Goal: Transaction & Acquisition: Book appointment/travel/reservation

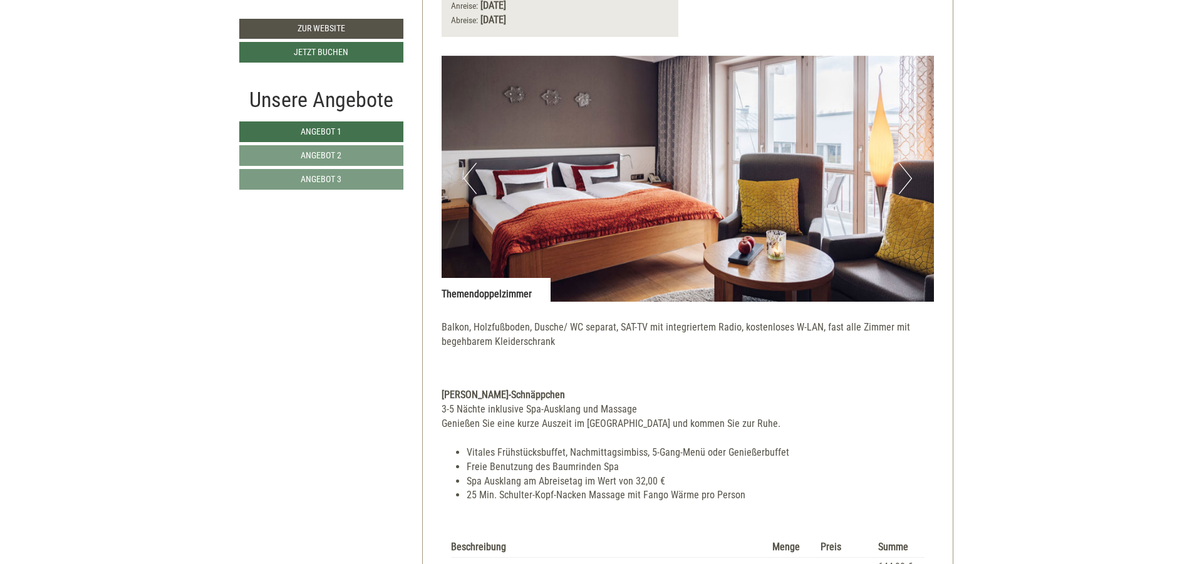
scroll to position [1127, 0]
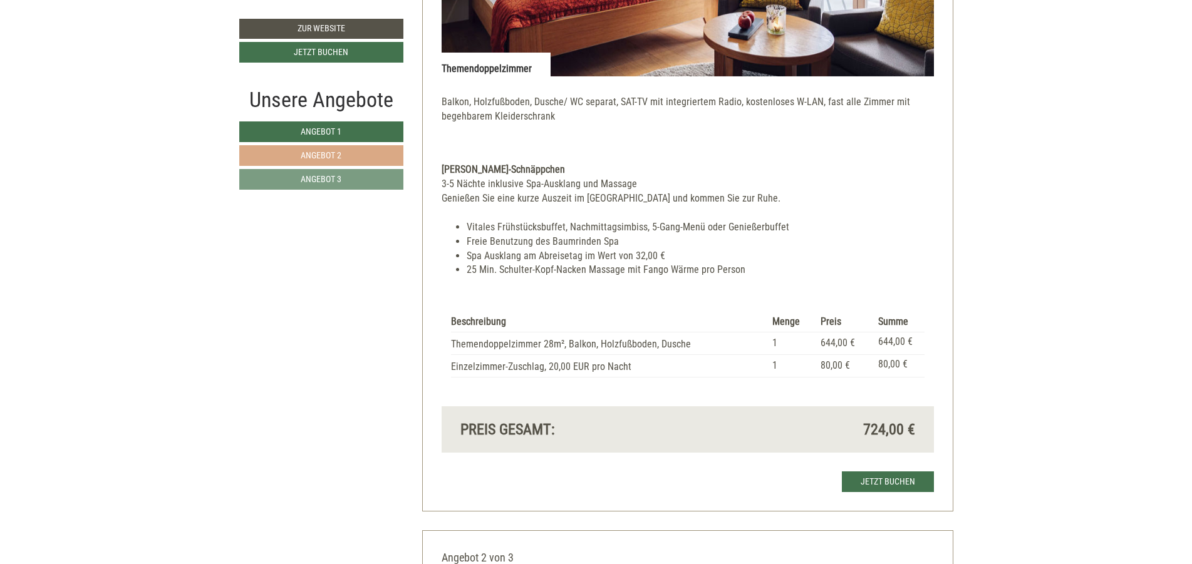
click at [329, 151] on span "Angebot 2" at bounding box center [321, 155] width 41 height 10
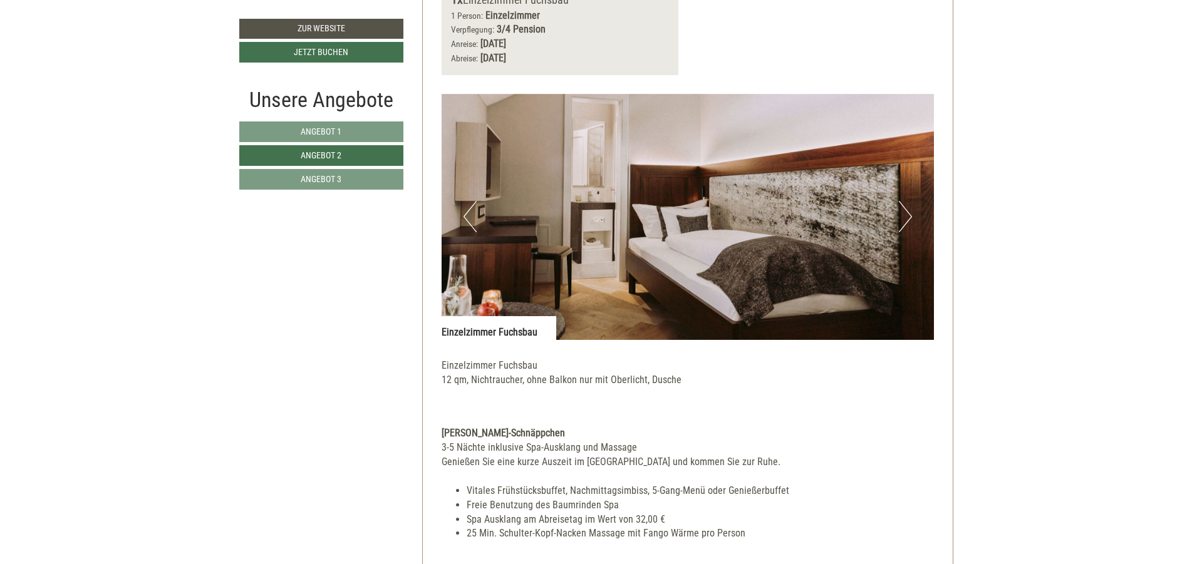
scroll to position [1062, 0]
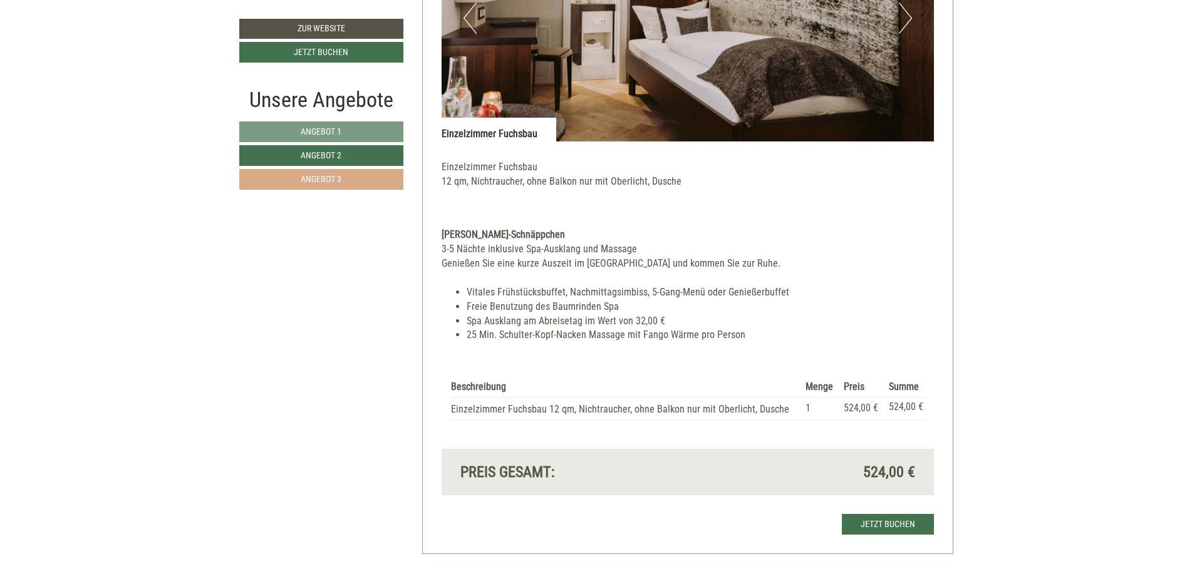
click at [366, 178] on link "Angebot 3" at bounding box center [321, 179] width 164 height 21
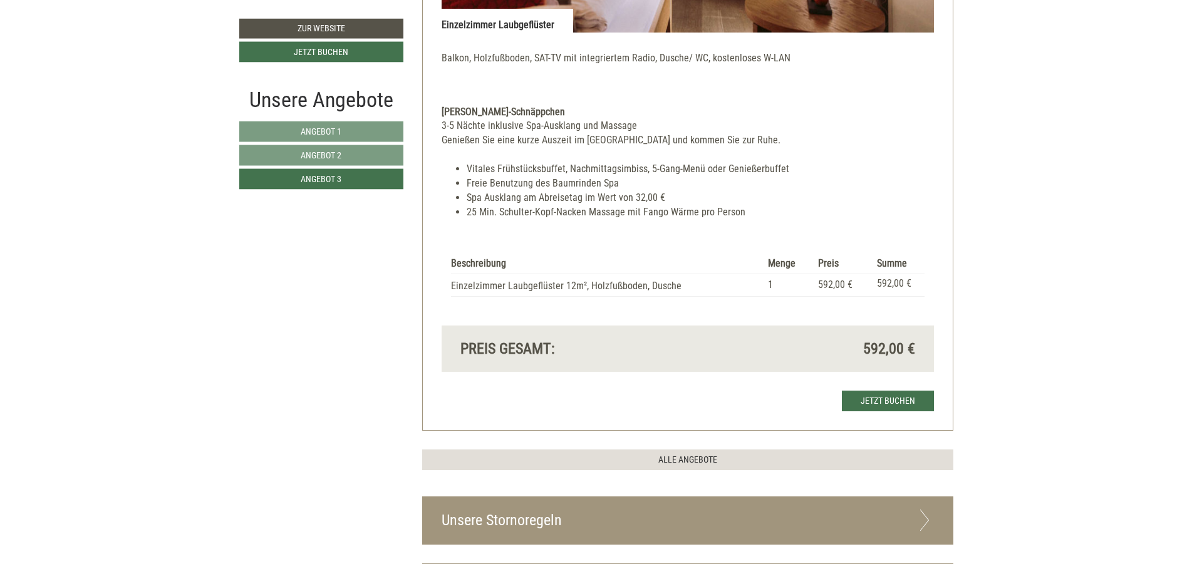
scroll to position [1212, 0]
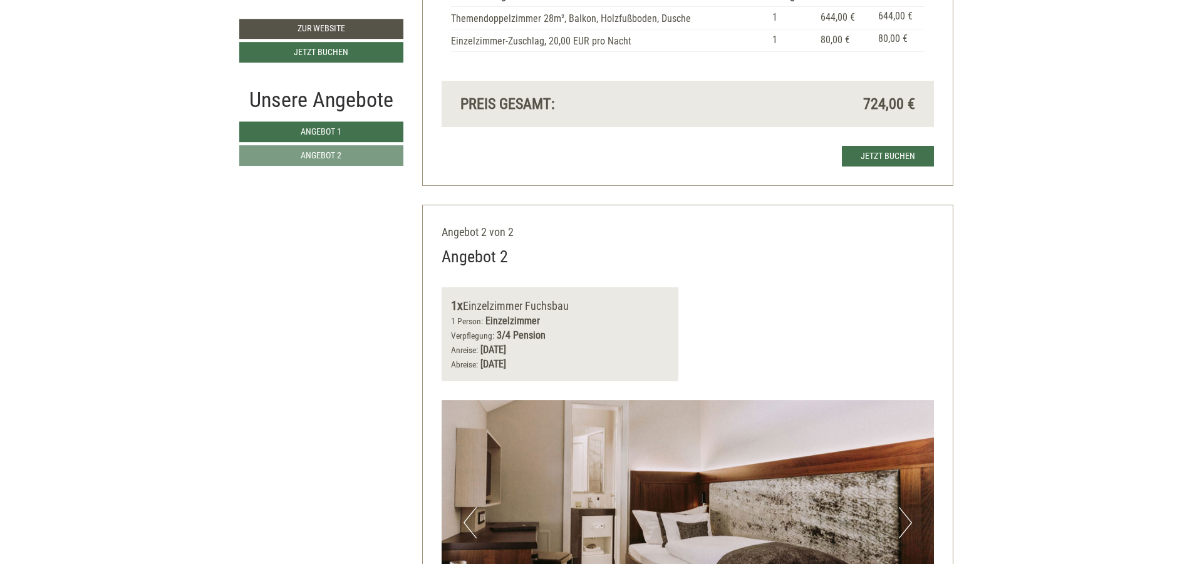
scroll to position [1353, 0]
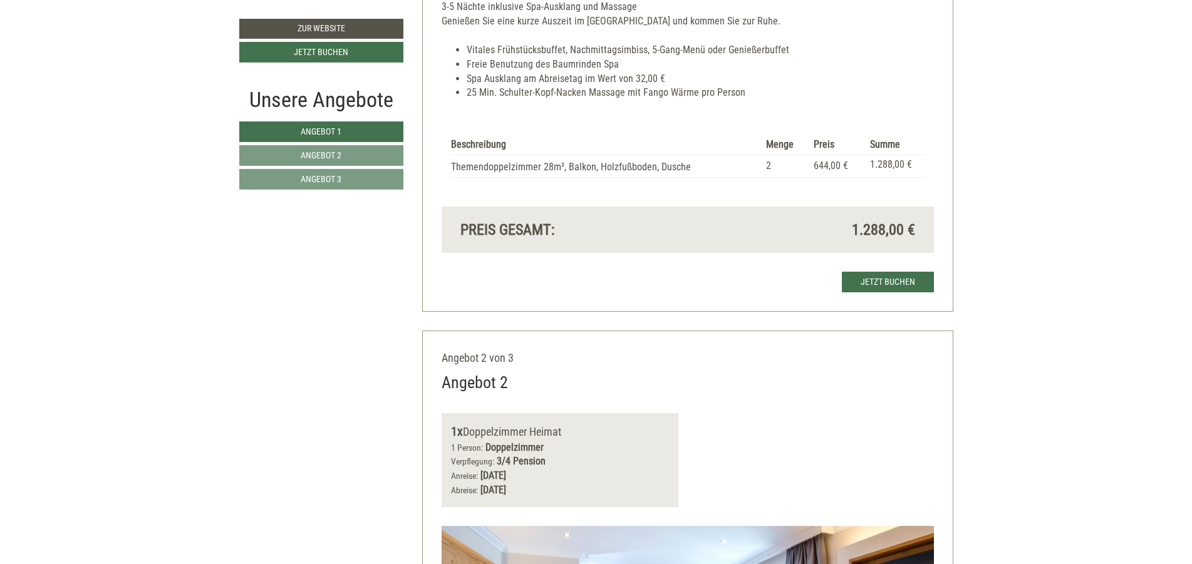
scroll to position [1428, 0]
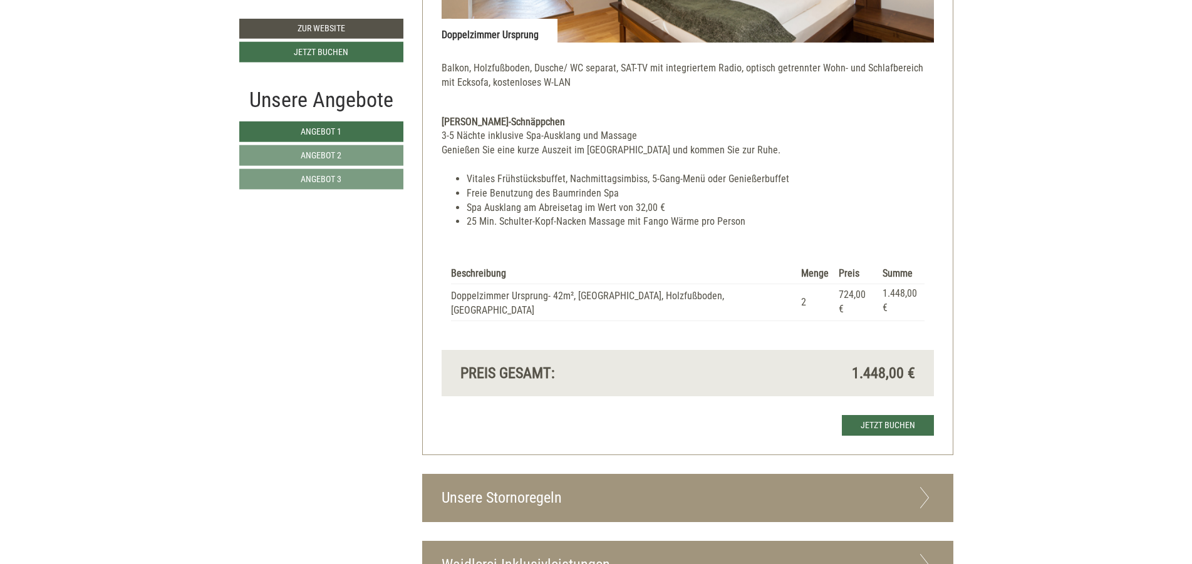
scroll to position [2931, 0]
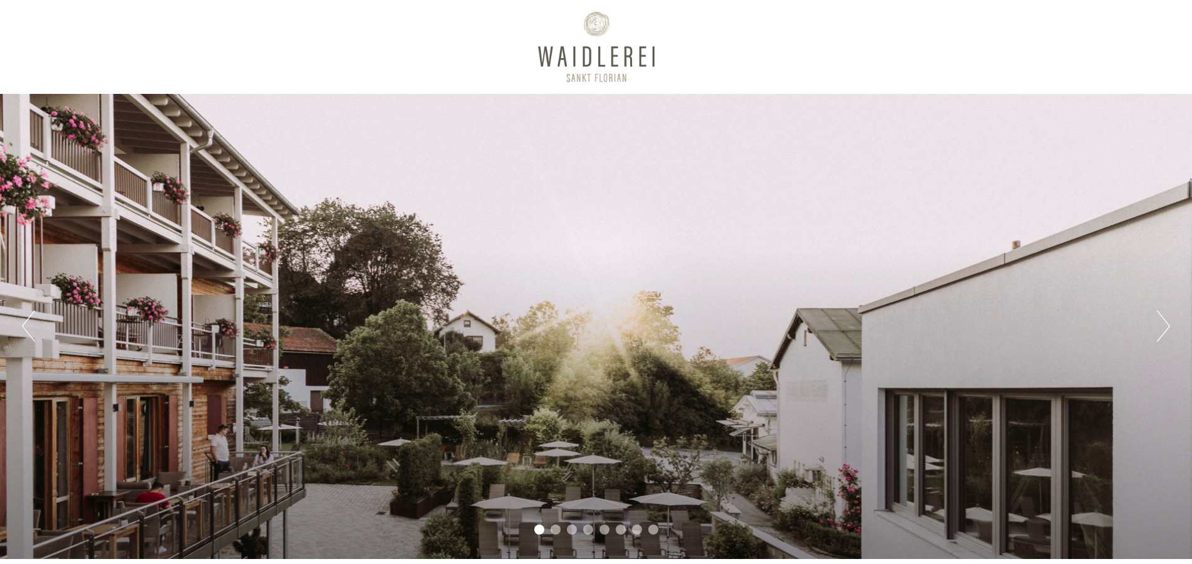
scroll to position [526, 0]
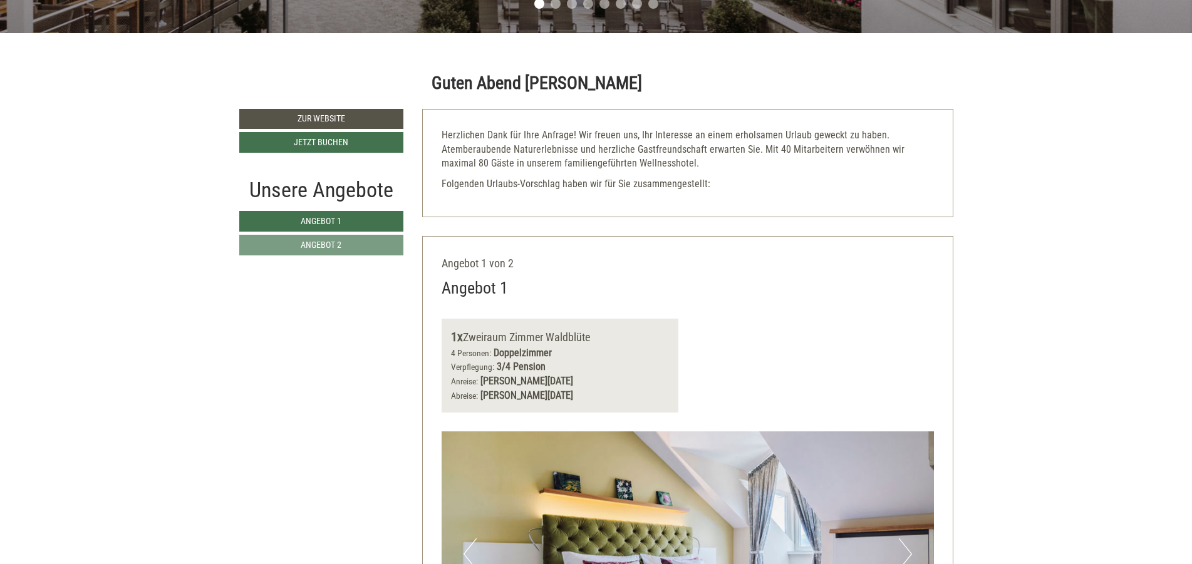
drag, startPoint x: 354, startPoint y: 244, endPoint x: 423, endPoint y: 247, distance: 69.6
click at [361, 244] on link "Angebot 2" at bounding box center [321, 245] width 165 height 21
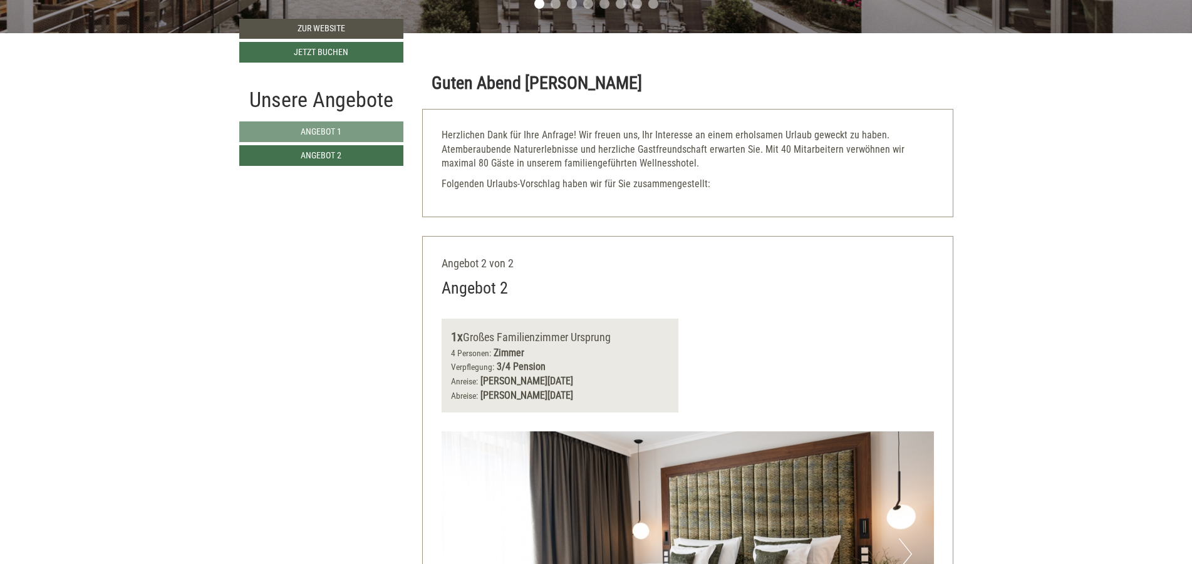
scroll to position [762, 0]
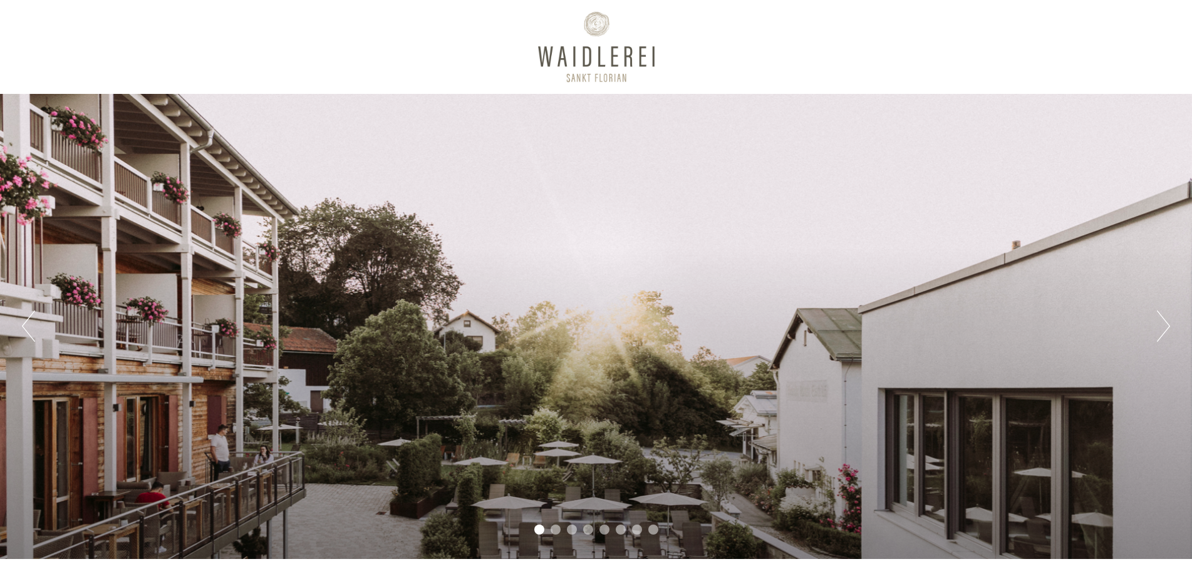
scroll to position [451, 0]
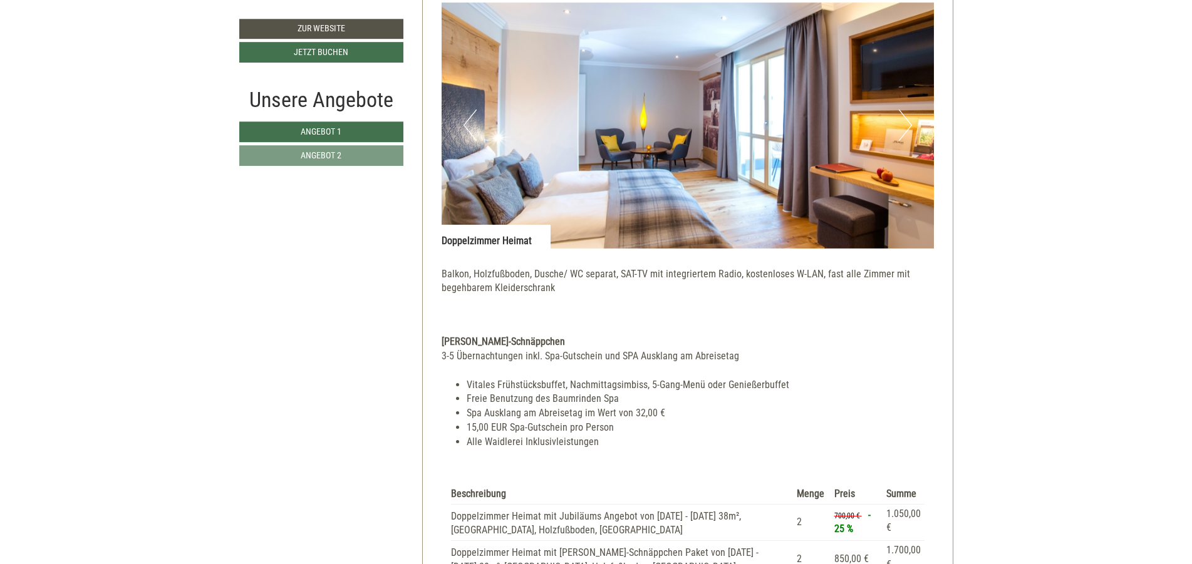
scroll to position [2179, 0]
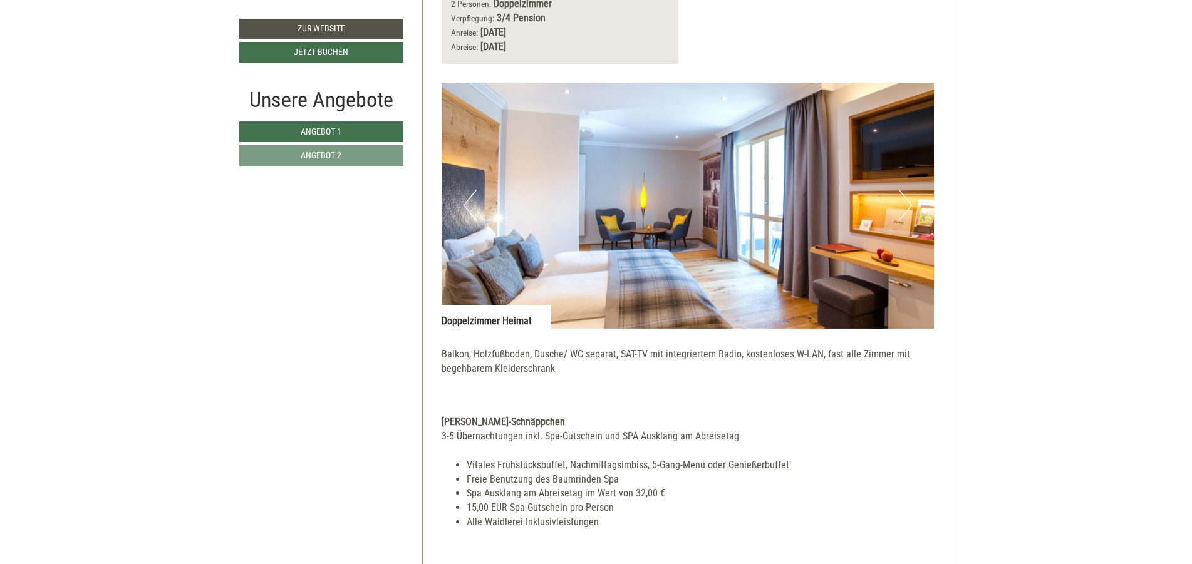
scroll to position [2330, 0]
